Goal: Understand process/instructions: Learn how to perform a task or action

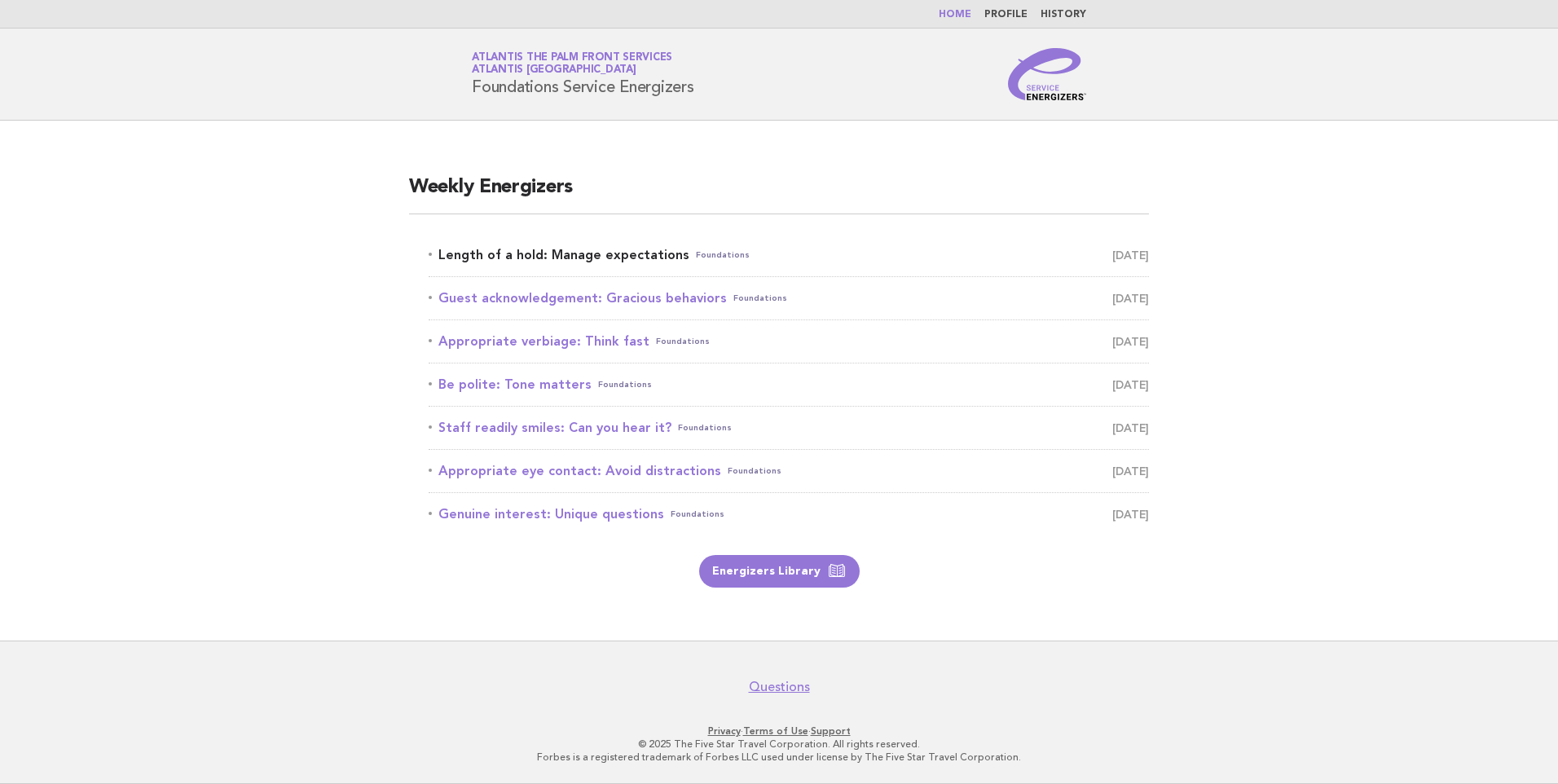
click at [613, 247] on link "Length of a hold: Manage expectations Foundations [DATE]" at bounding box center [789, 255] width 721 height 23
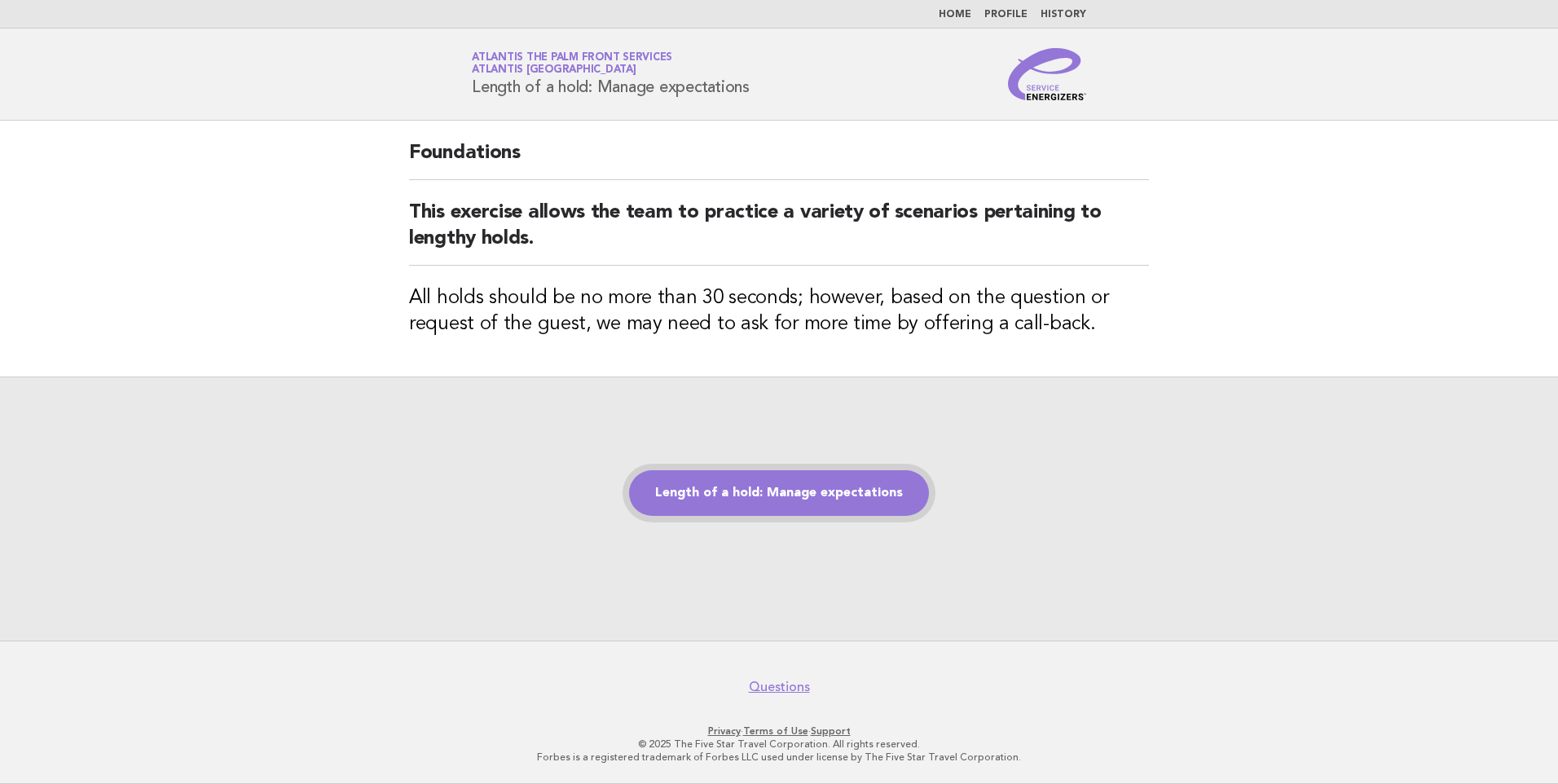
click at [776, 489] on link "Length of a hold: Manage expectations" at bounding box center [779, 493] width 300 height 45
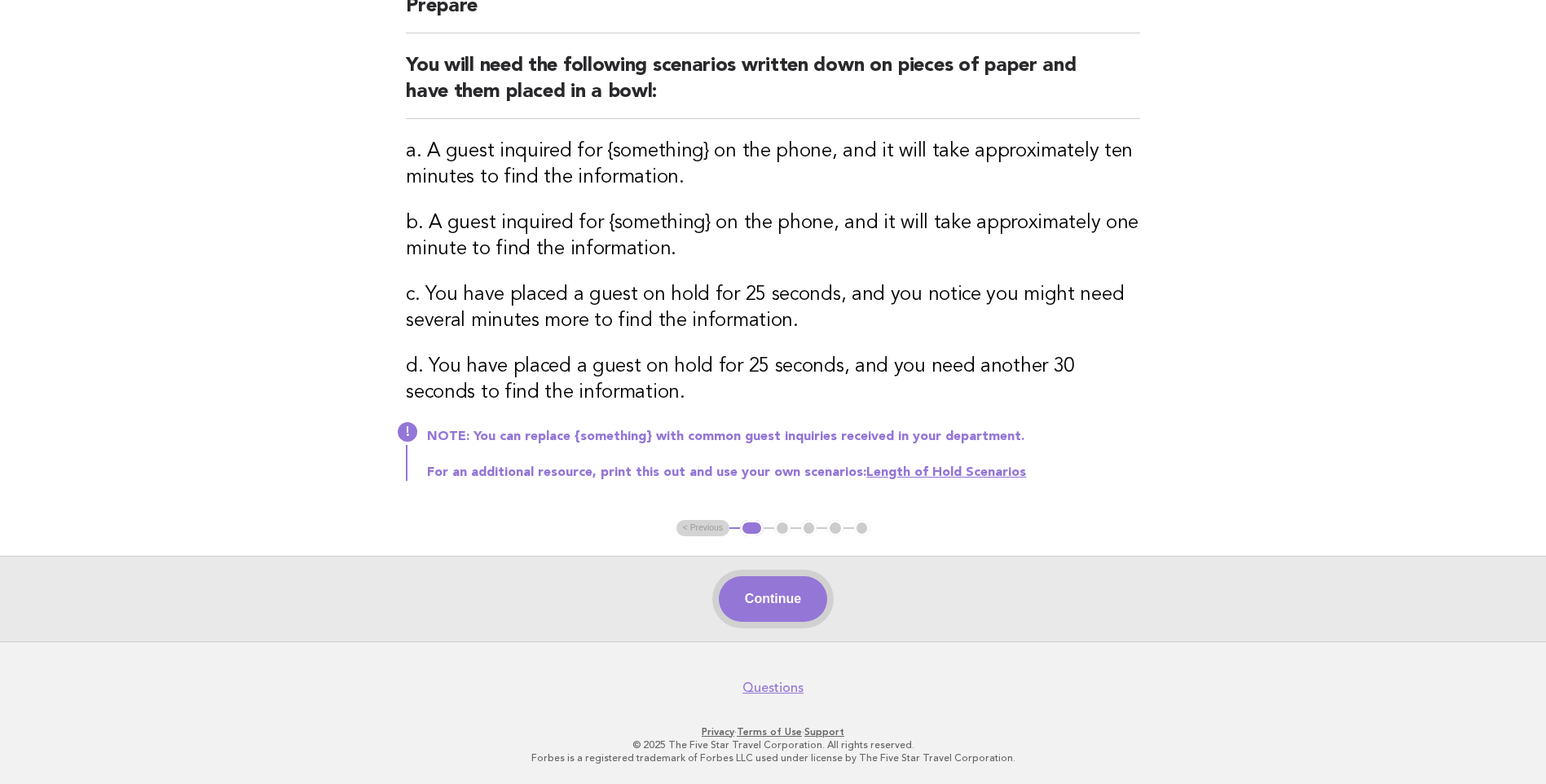
click at [788, 602] on button "Continue" at bounding box center [773, 599] width 108 height 45
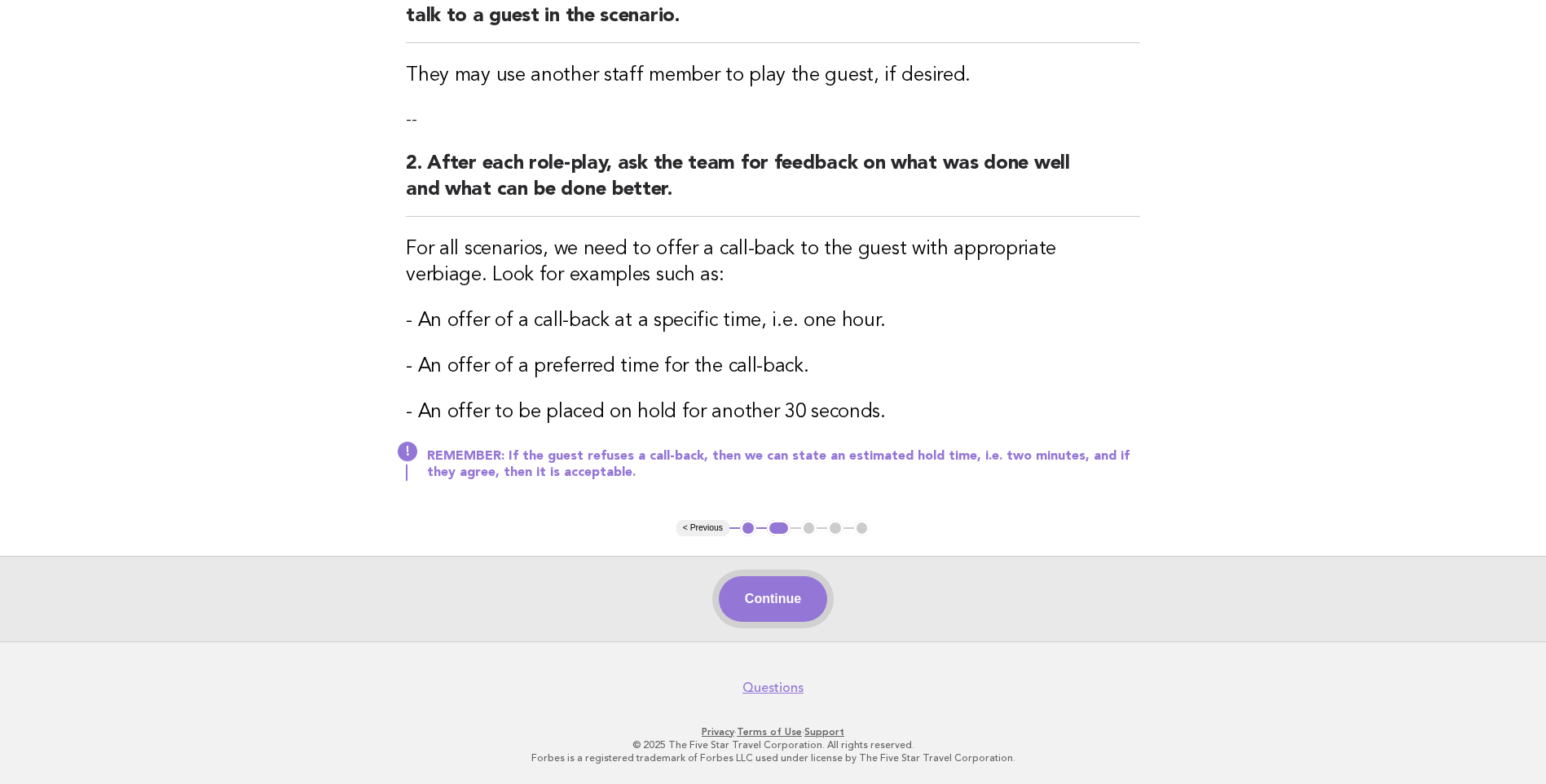
click at [754, 603] on button "Continue" at bounding box center [773, 599] width 108 height 45
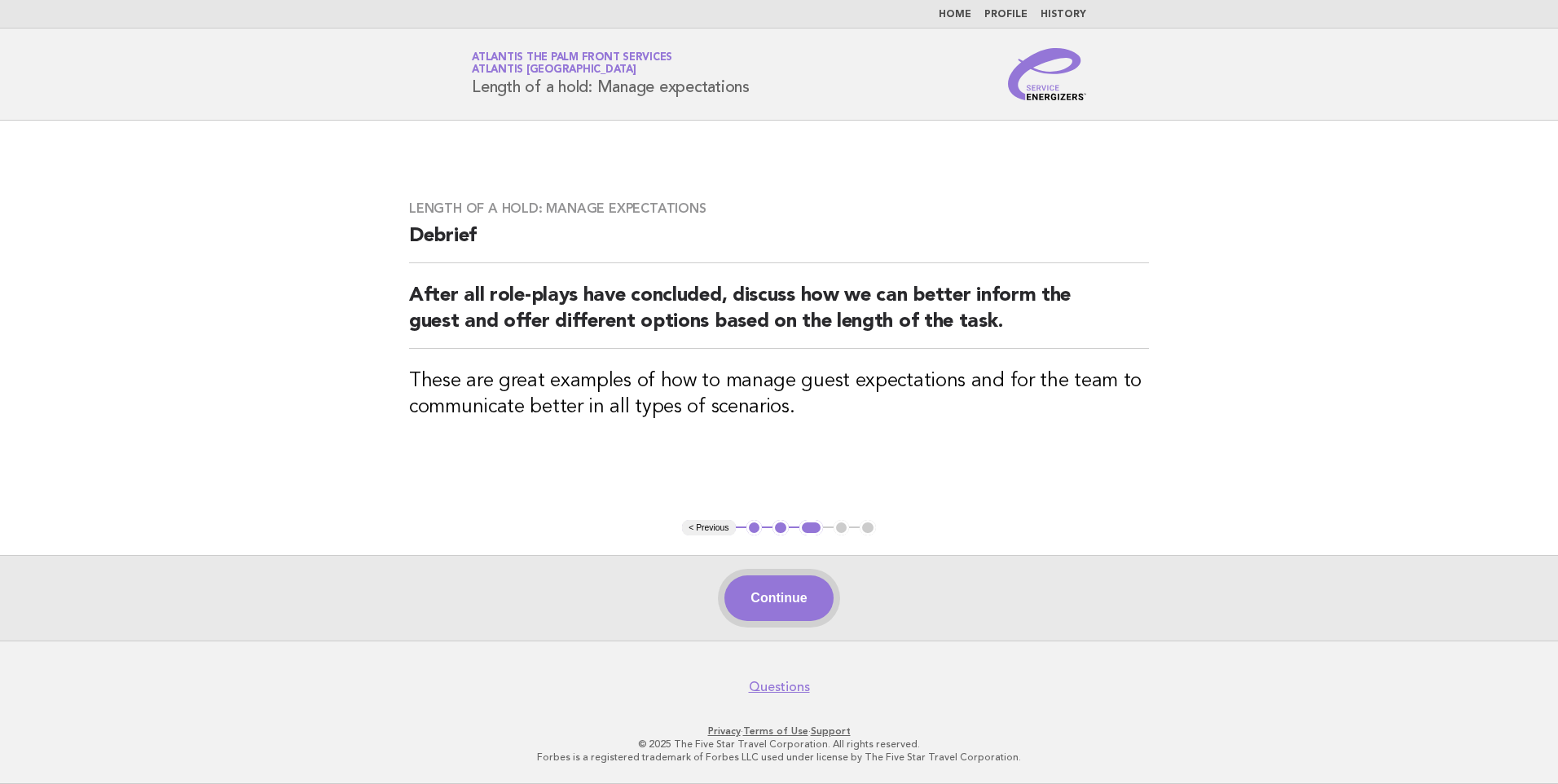
click at [828, 598] on button "Continue" at bounding box center [778, 598] width 108 height 45
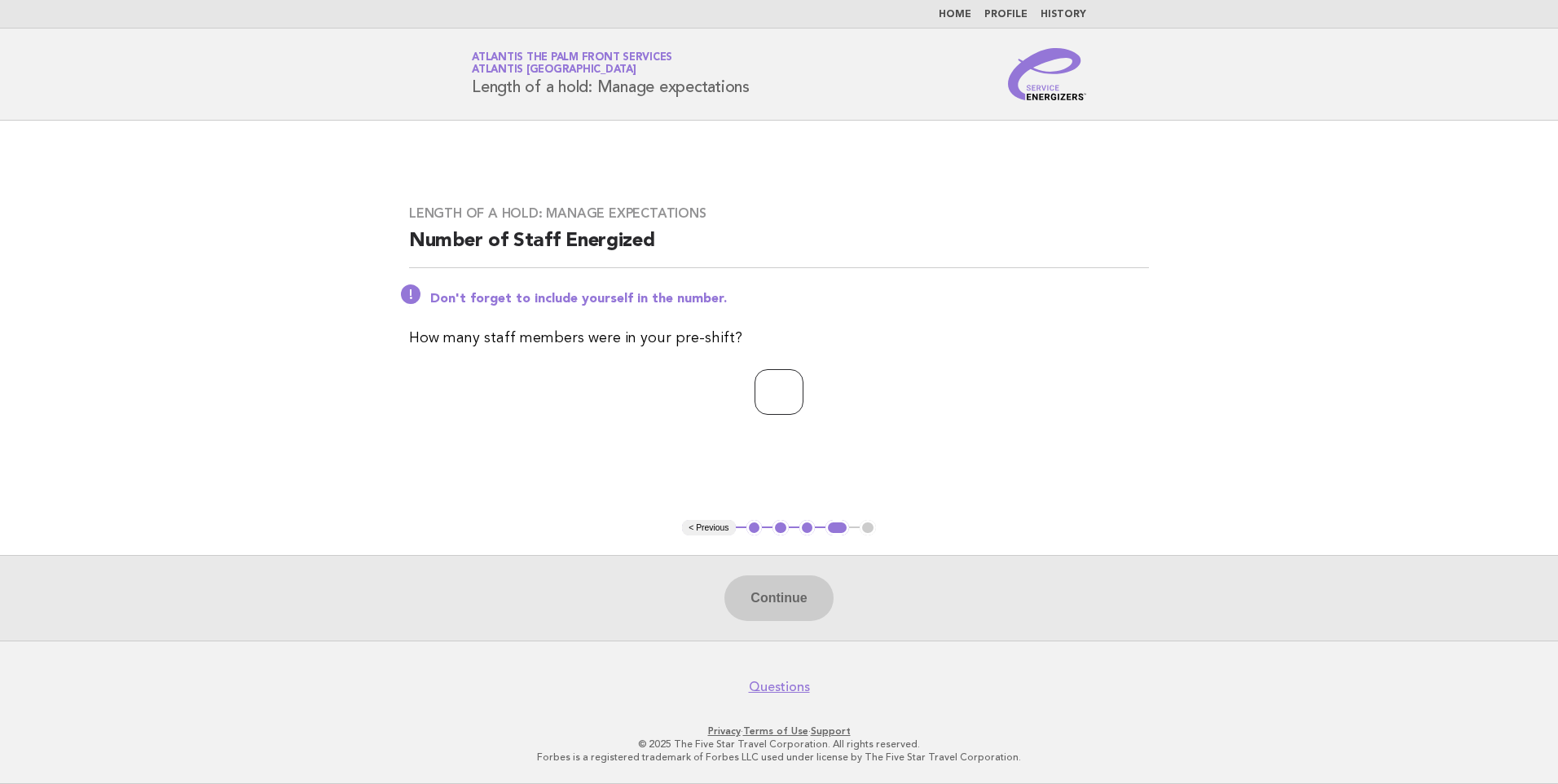
click at [782, 383] on input "number" at bounding box center [779, 391] width 49 height 45
type input "*"
drag, startPoint x: 801, startPoint y: 588, endPoint x: 811, endPoint y: 580, distance: 12.8
click at [801, 588] on button "Continue" at bounding box center [778, 598] width 108 height 45
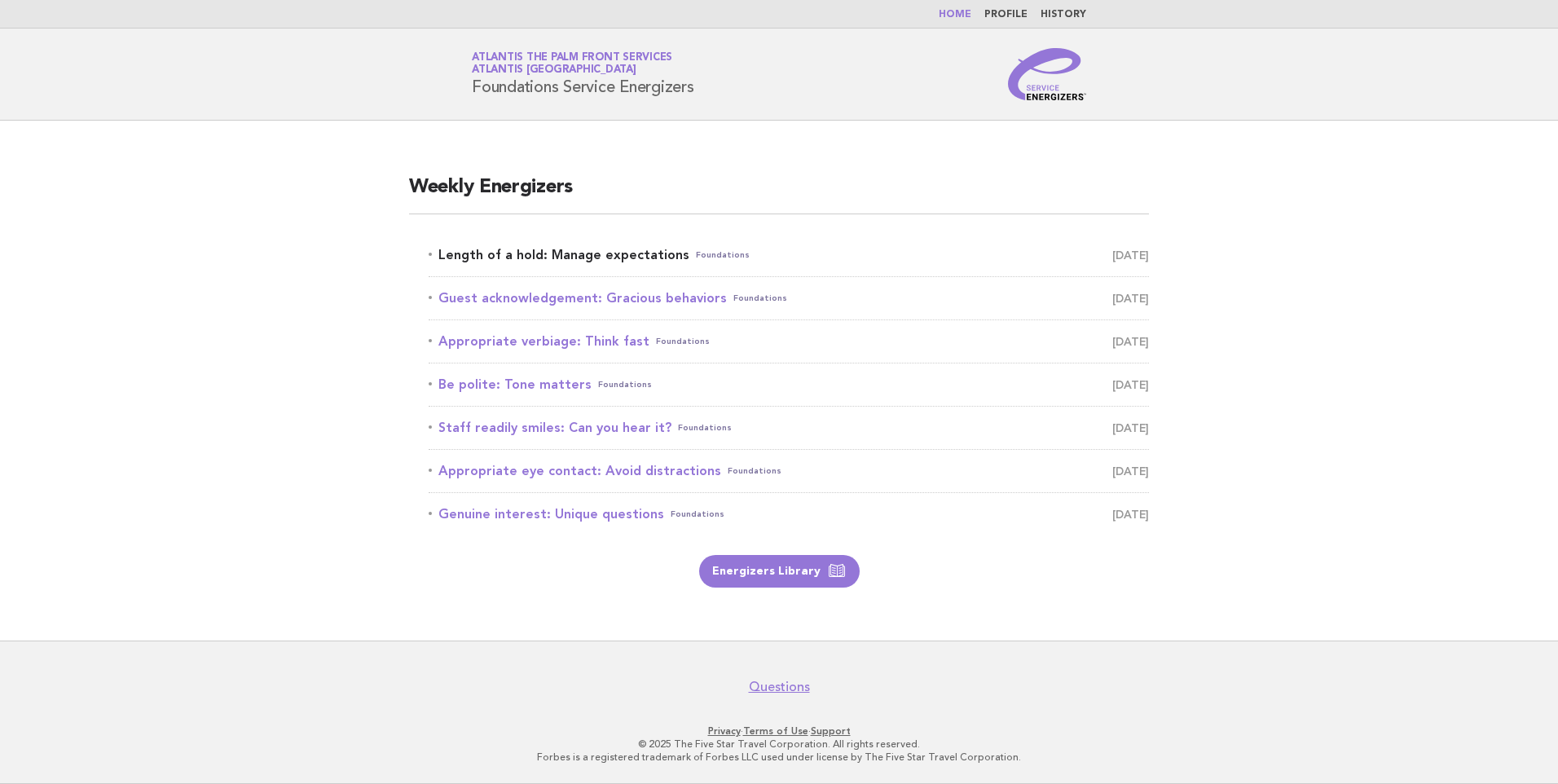
click at [552, 260] on link "Length of a hold: Manage expectations Foundations [DATE]" at bounding box center [789, 255] width 721 height 23
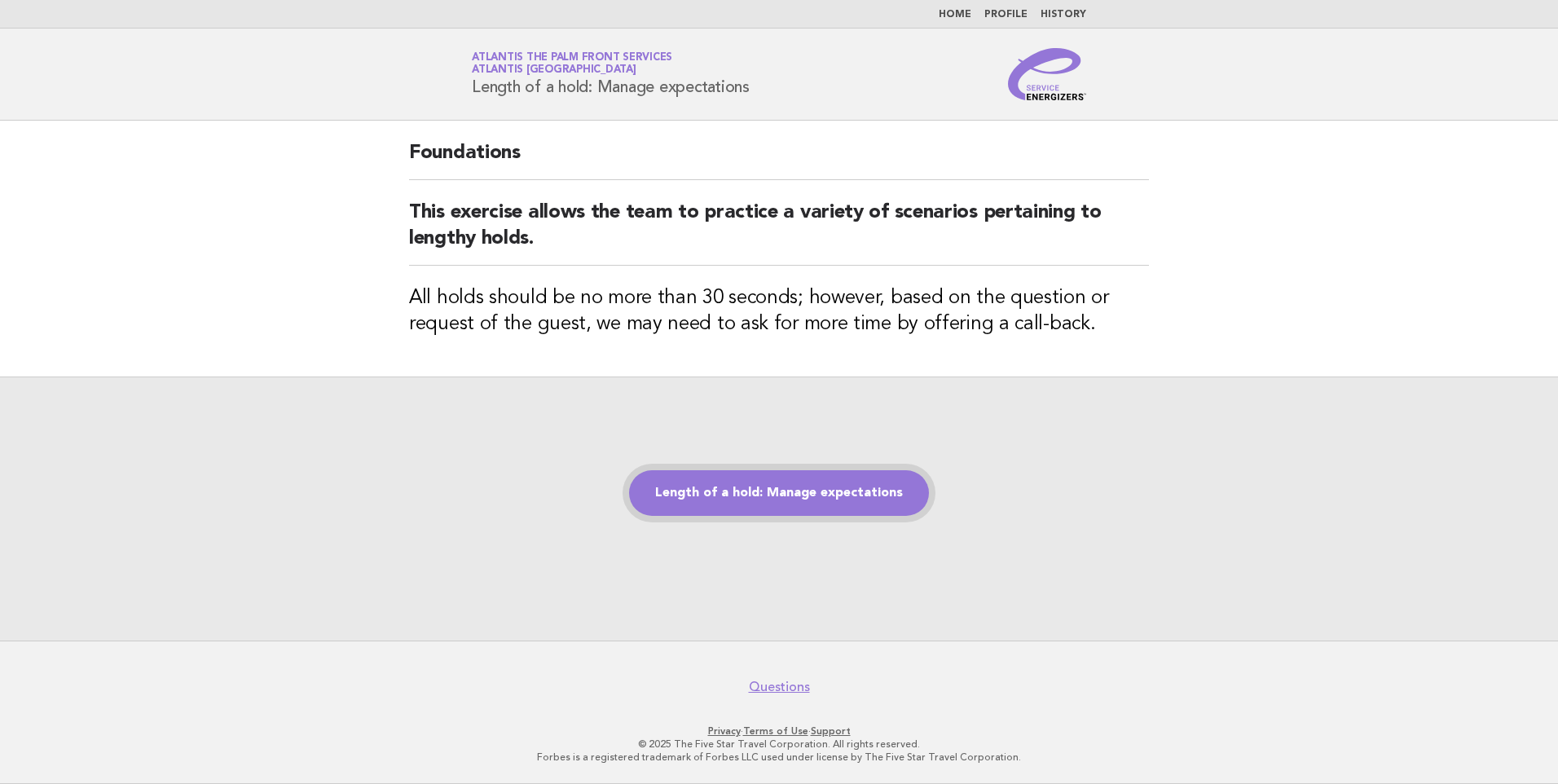
click at [862, 496] on link "Length of a hold: Manage expectations" at bounding box center [779, 493] width 300 height 45
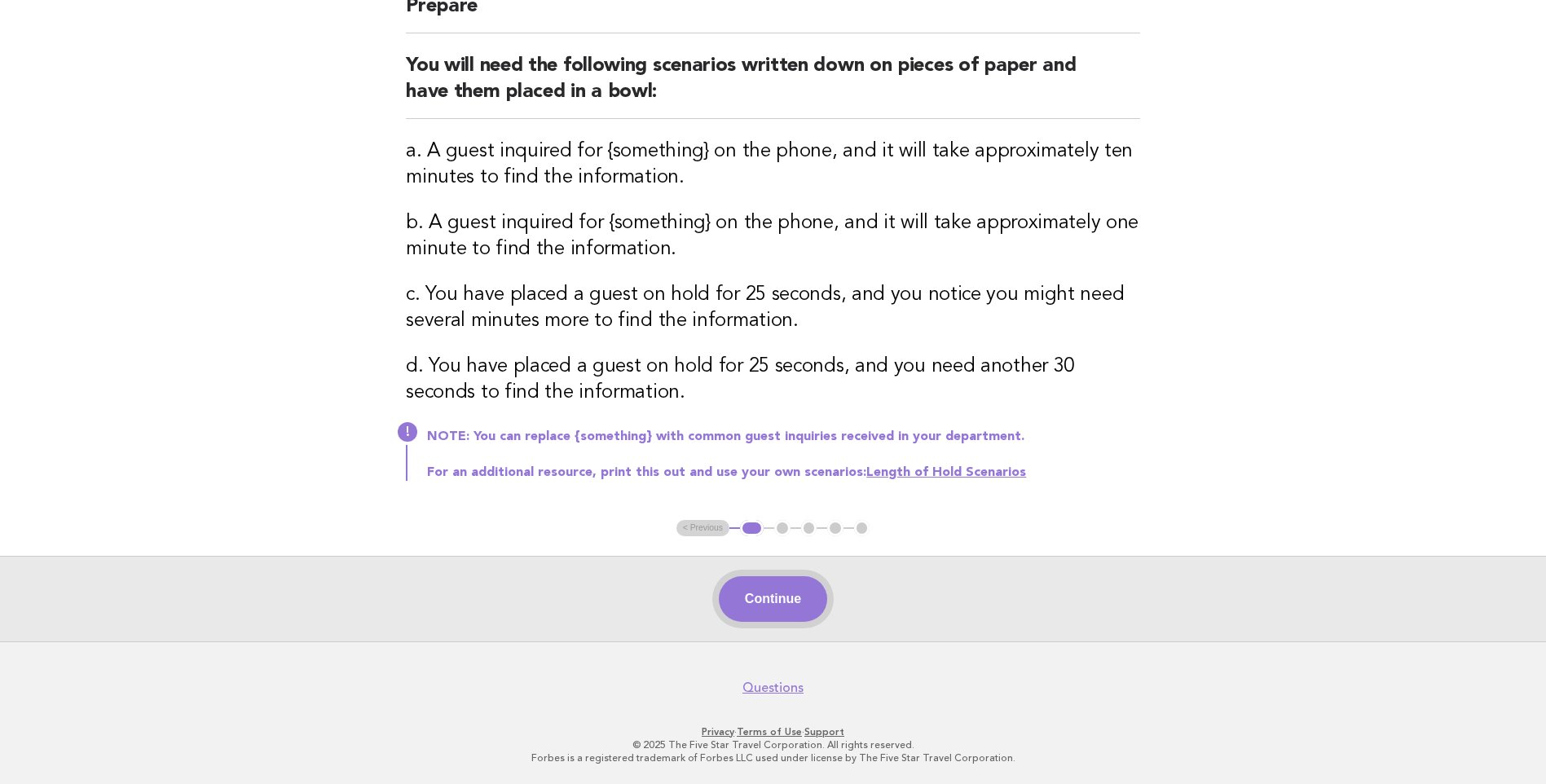
click at [773, 613] on button "Continue" at bounding box center [773, 599] width 108 height 45
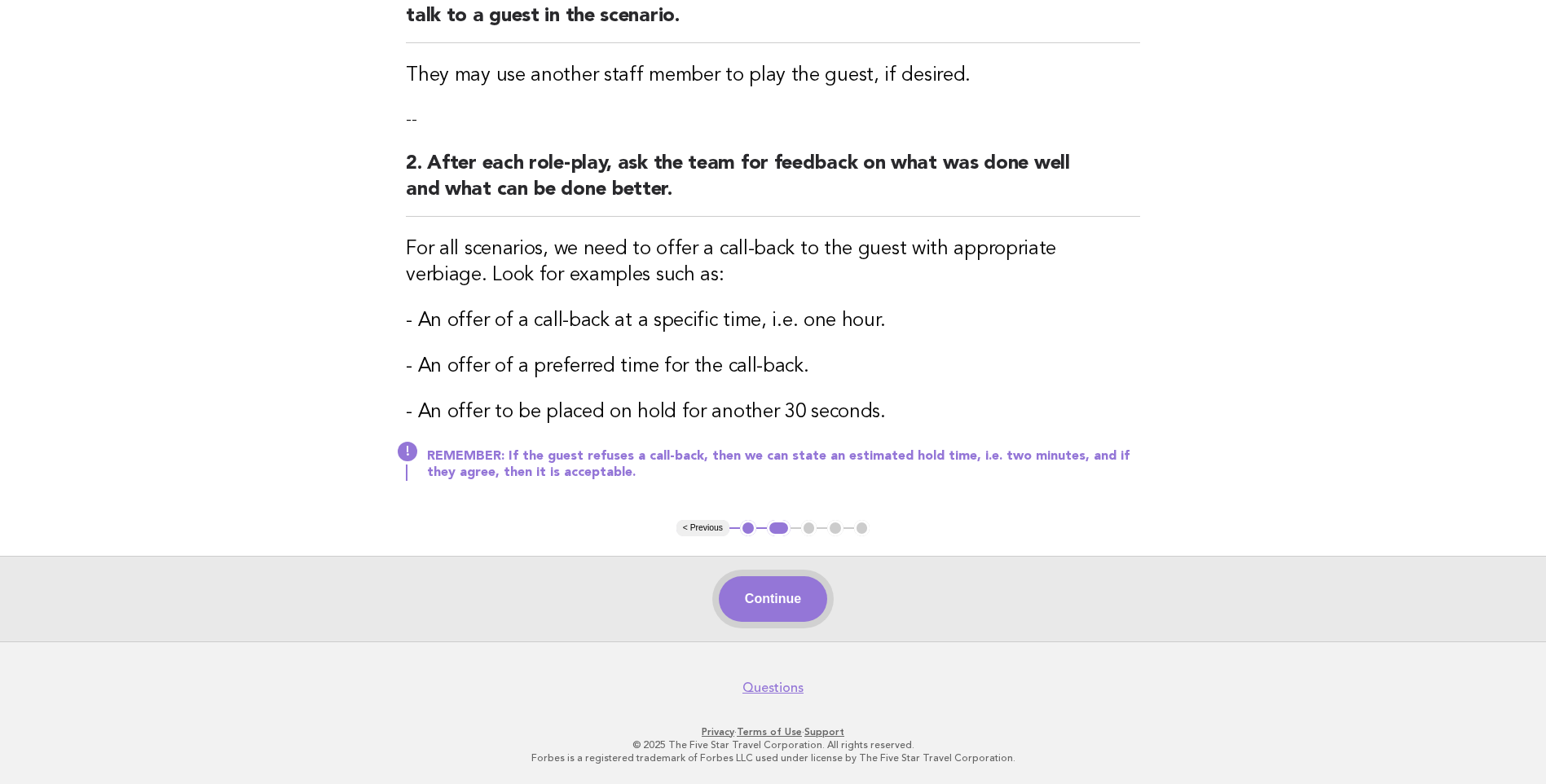
click at [800, 601] on button "Continue" at bounding box center [773, 599] width 108 height 45
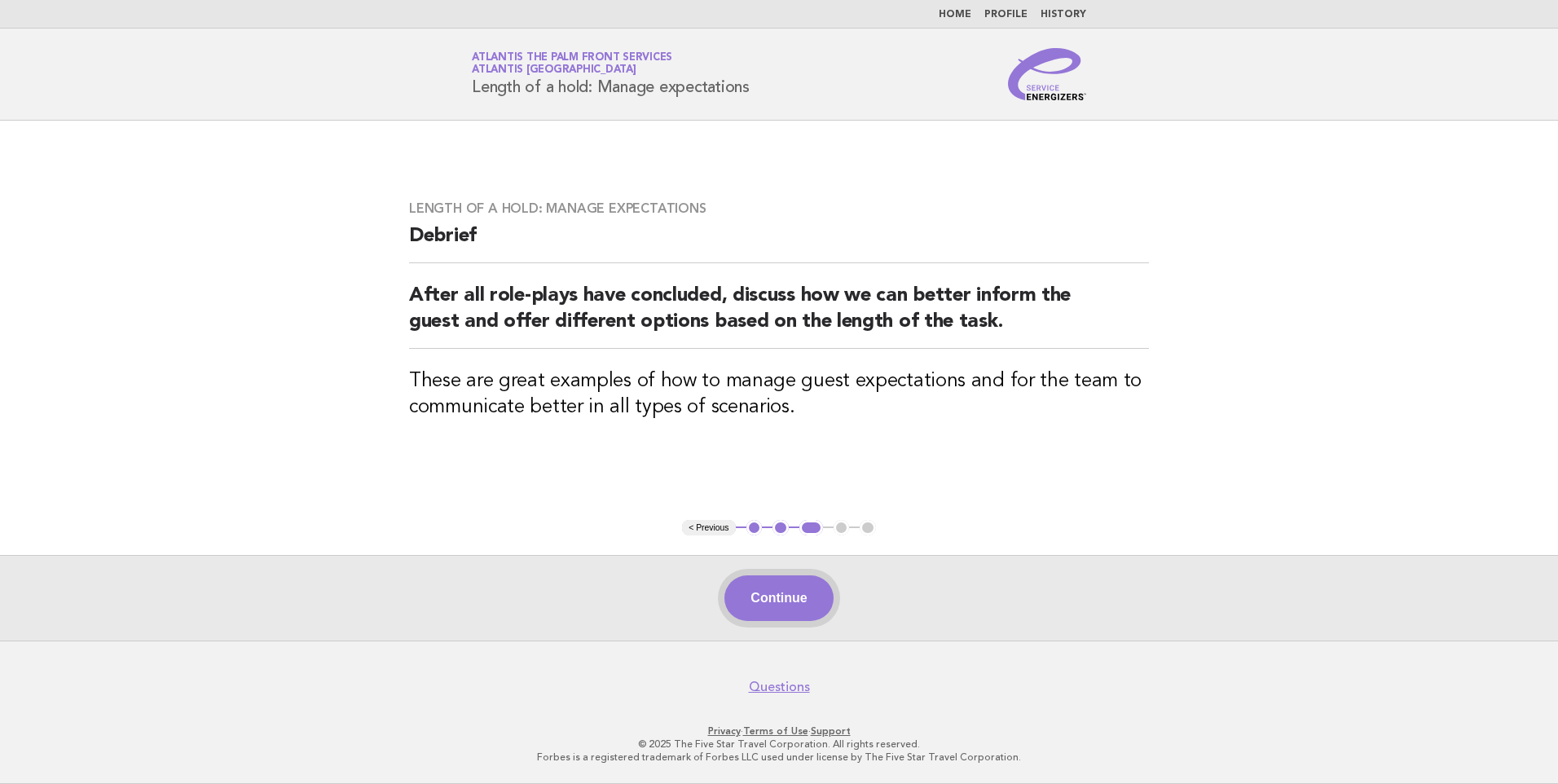
click at [743, 607] on button "Continue" at bounding box center [778, 598] width 108 height 45
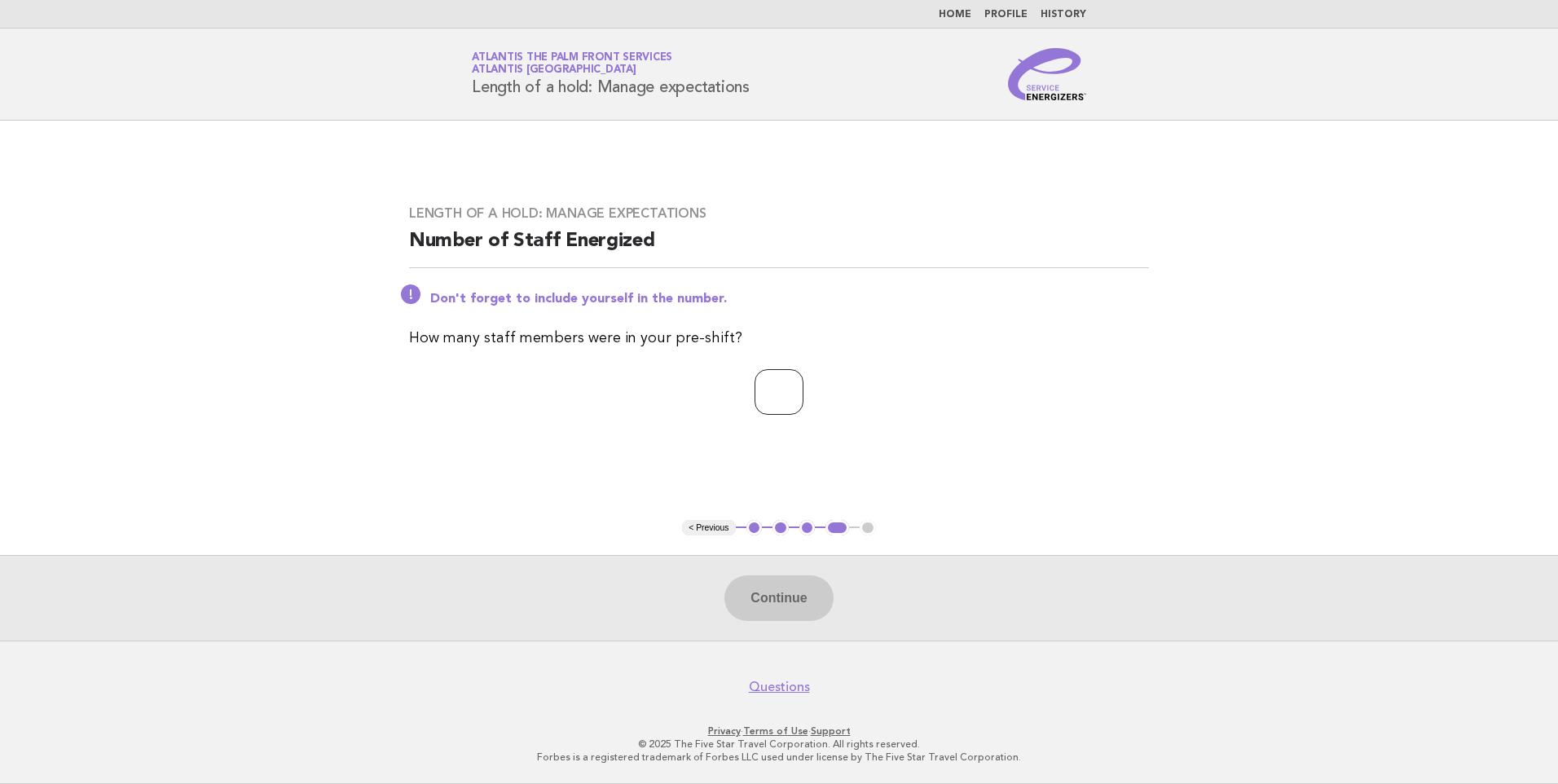
click at [774, 380] on input "number" at bounding box center [779, 391] width 49 height 45
type input "*"
click at [785, 581] on button "Continue" at bounding box center [778, 598] width 108 height 45
